Goal: Check status: Check status

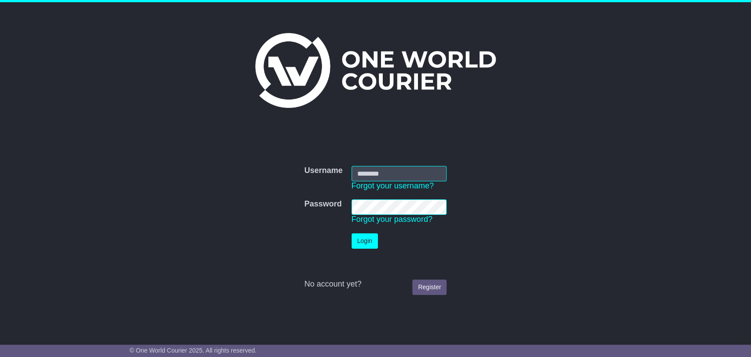
click at [440, 176] on input "Username" at bounding box center [399, 173] width 95 height 15
click at [352, 181] on div at bounding box center [352, 181] width 0 height 0
click at [355, 240] on button "Login" at bounding box center [365, 240] width 26 height 15
click at [352, 215] on div at bounding box center [352, 215] width 0 height 0
type input "**********"
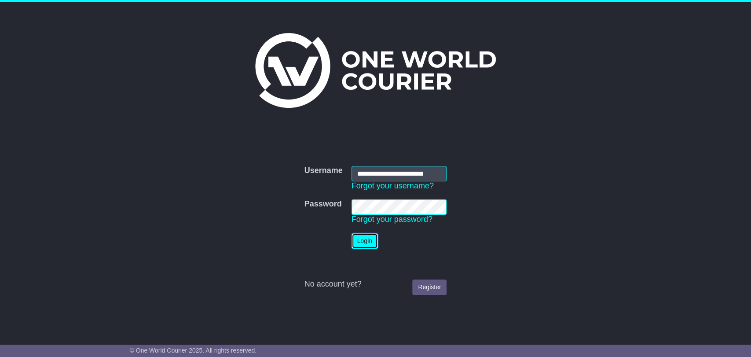
click at [359, 242] on button "Login" at bounding box center [365, 240] width 26 height 15
